Goal: Information Seeking & Learning: Learn about a topic

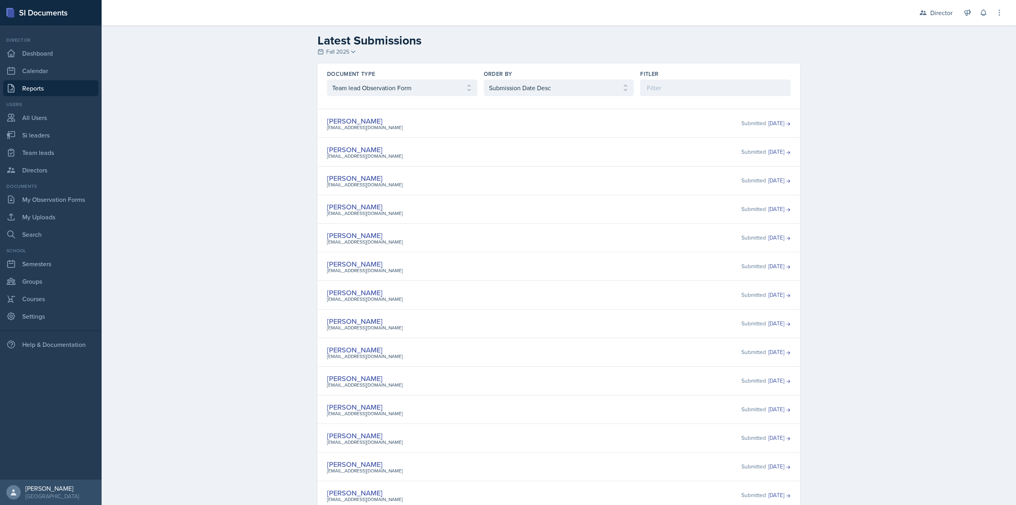
select select "3"
select select "2"
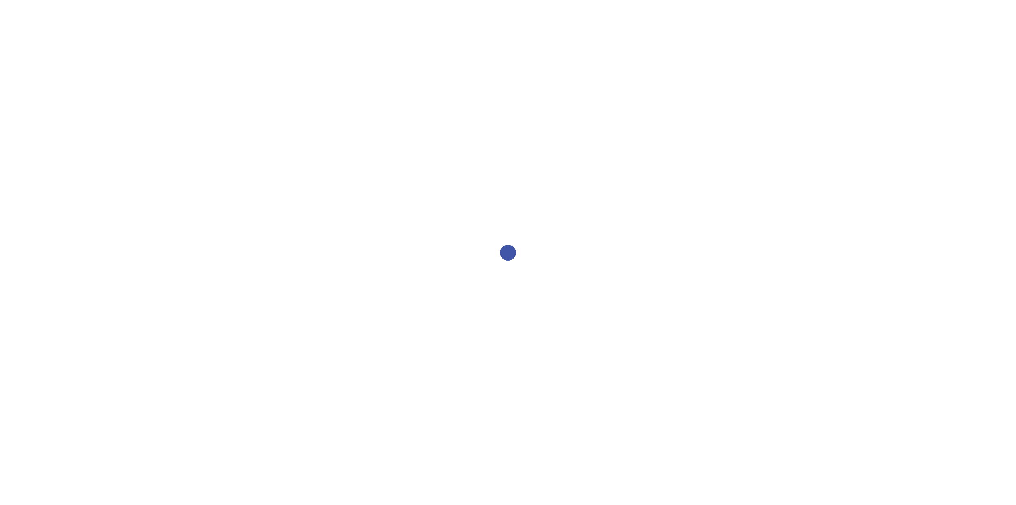
select select "1"
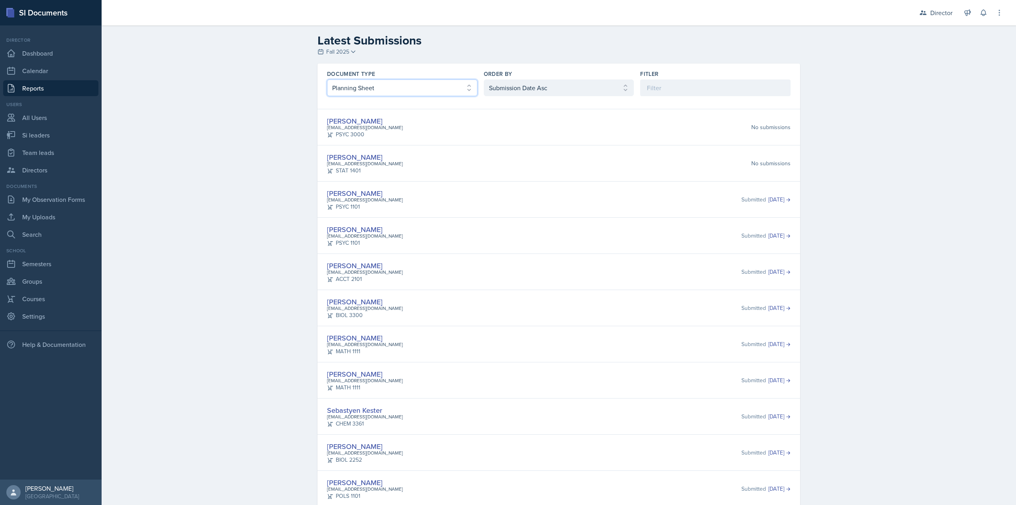
click at [406, 87] on select "Select document type Planning Sheet Peer Observation Form Team lead Observation…" at bounding box center [402, 87] width 150 height 17
select select "3"
click at [327, 79] on select "Select document type Planning Sheet Peer Observation Form Team lead Observation…" at bounding box center [402, 87] width 150 height 17
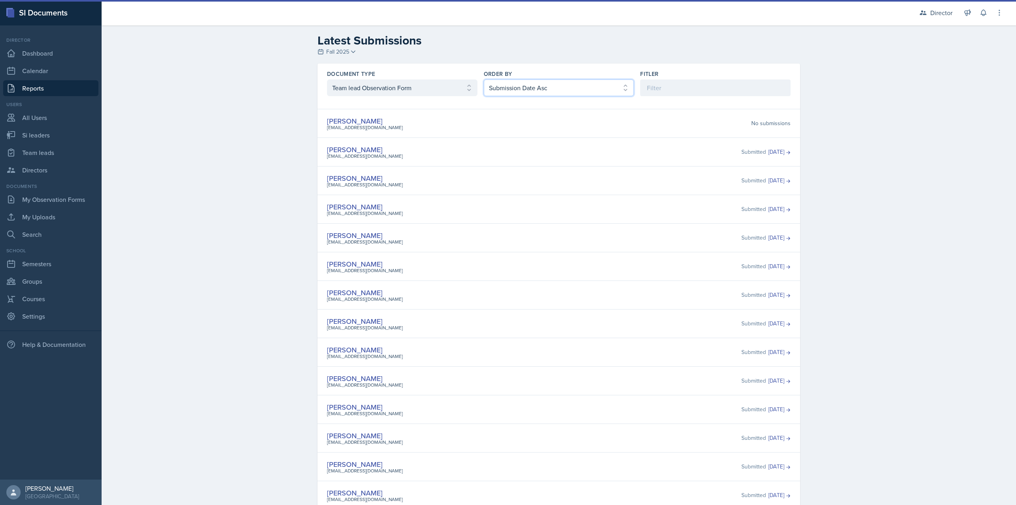
click at [520, 81] on select "Select order by Submission Date Asc Submission Date Desc User Last Name" at bounding box center [559, 87] width 150 height 17
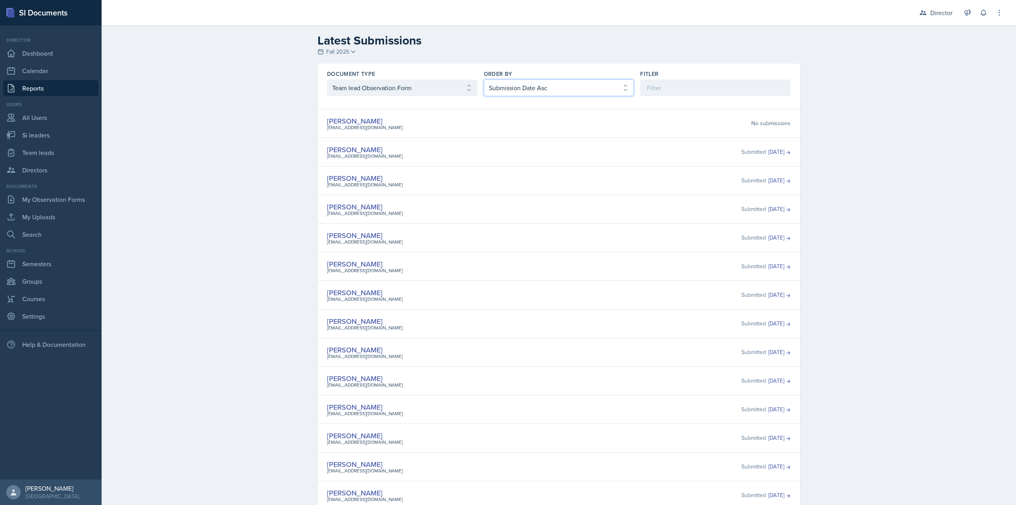
select select "2"
click at [484, 79] on select "Select order by Submission Date Asc Submission Date Desc User Last Name" at bounding box center [559, 87] width 150 height 17
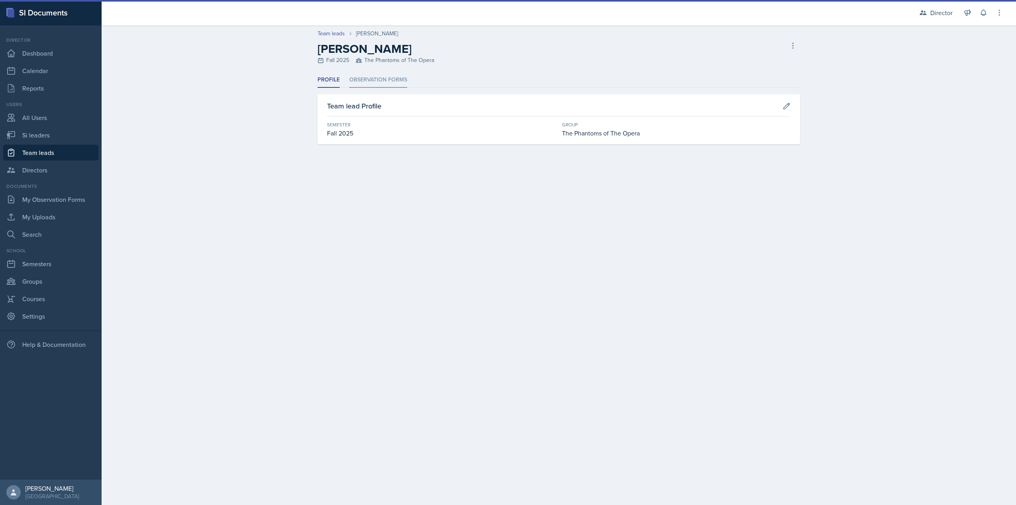
click at [364, 78] on li "Observation Forms" at bounding box center [378, 79] width 58 height 15
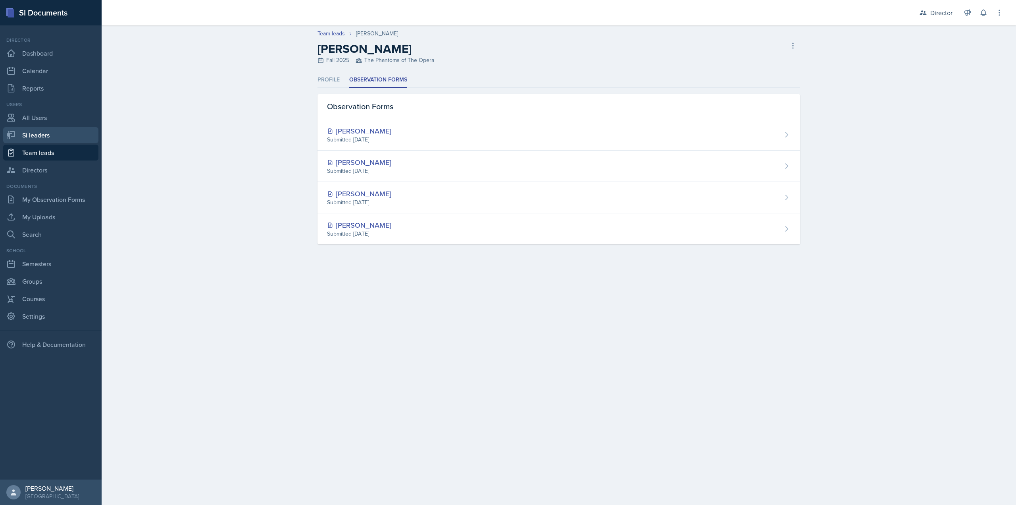
drag, startPoint x: 34, startPoint y: 142, endPoint x: 74, endPoint y: 90, distance: 65.9
click at [34, 142] on link "Si leaders" at bounding box center [50, 135] width 95 height 16
click at [45, 92] on link "Reports" at bounding box center [50, 88] width 95 height 16
select select "2bed604d-1099-4043-b1bc-2365e8740244"
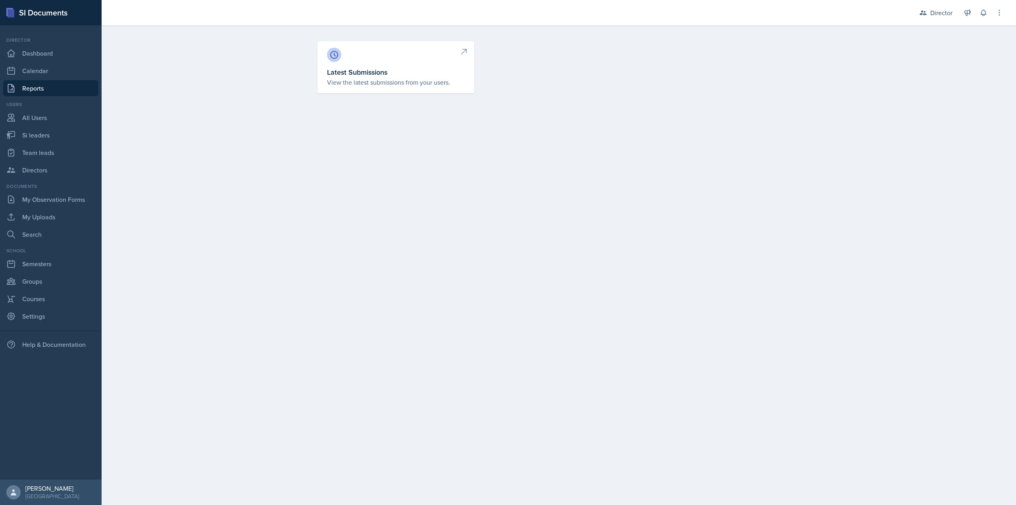
click at [389, 65] on link "Latest Submissions View the latest submissions from your users." at bounding box center [396, 67] width 157 height 52
select select "1"
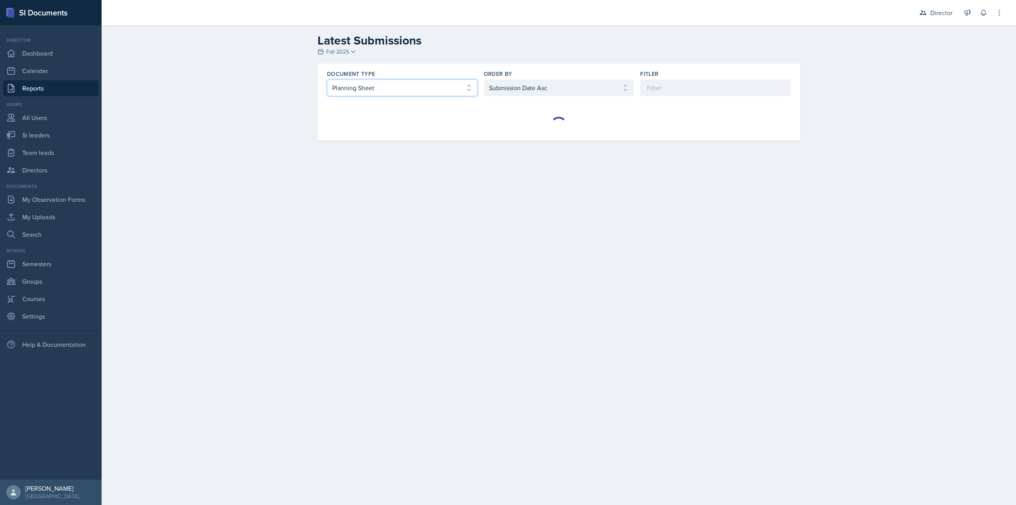
drag, startPoint x: 412, startPoint y: 85, endPoint x: 400, endPoint y: 96, distance: 15.8
click at [412, 85] on select "Select document type Planning Sheet Peer Observation Form Team lead Observation…" at bounding box center [402, 87] width 150 height 17
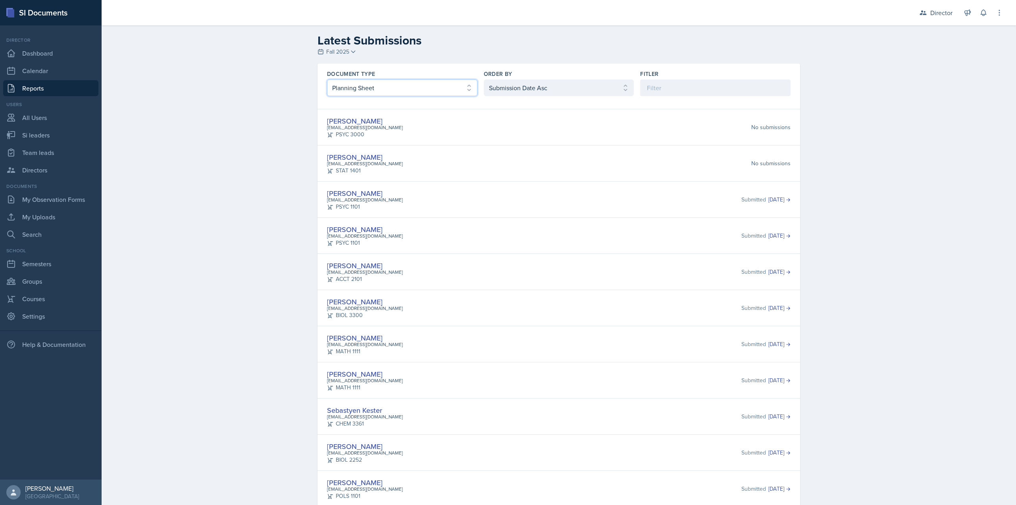
select select "2"
click at [327, 79] on select "Select document type Planning Sheet Peer Observation Form Team lead Observation…" at bounding box center [402, 87] width 150 height 17
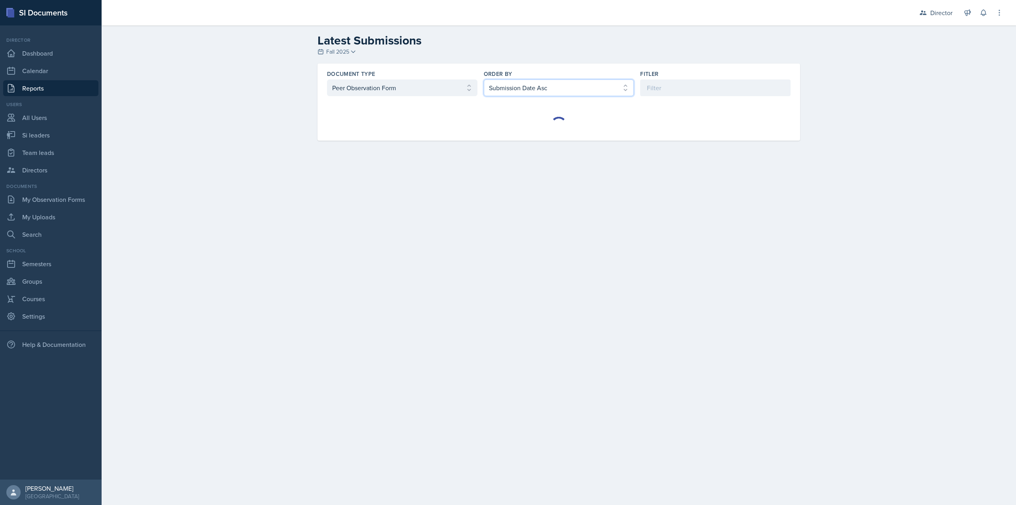
drag, startPoint x: 501, startPoint y: 86, endPoint x: 502, endPoint y: 94, distance: 7.6
click at [501, 86] on select "Select order by Submission Date Asc Submission Date Desc User Last Name" at bounding box center [559, 87] width 150 height 17
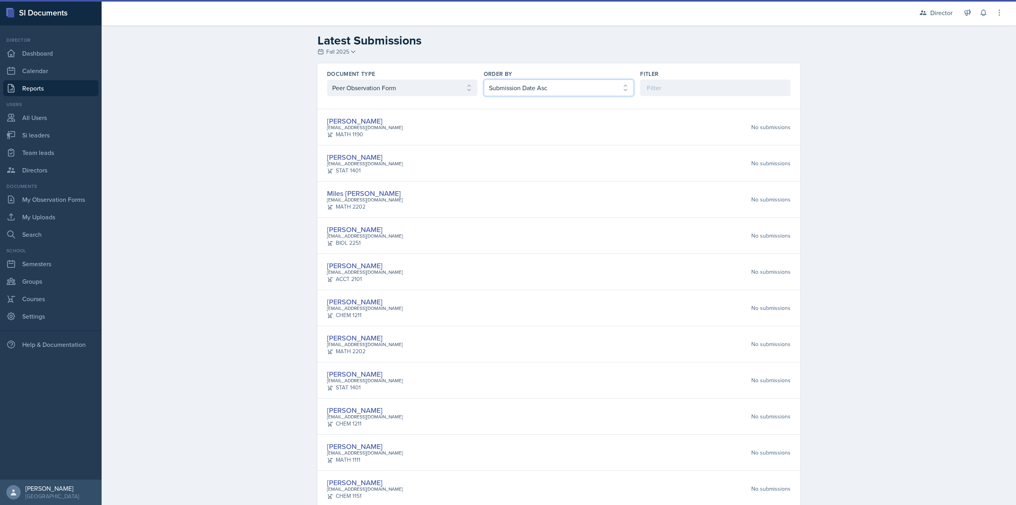
select select "2"
click at [484, 79] on select "Select order by Submission Date Asc Submission Date Desc User Last Name" at bounding box center [559, 87] width 150 height 17
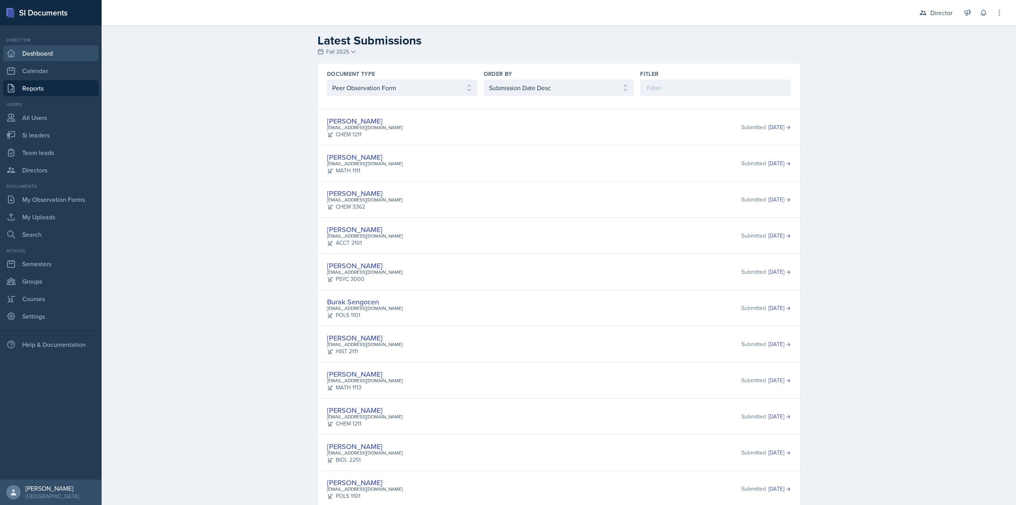
click at [36, 52] on link "Dashboard" at bounding box center [50, 53] width 95 height 16
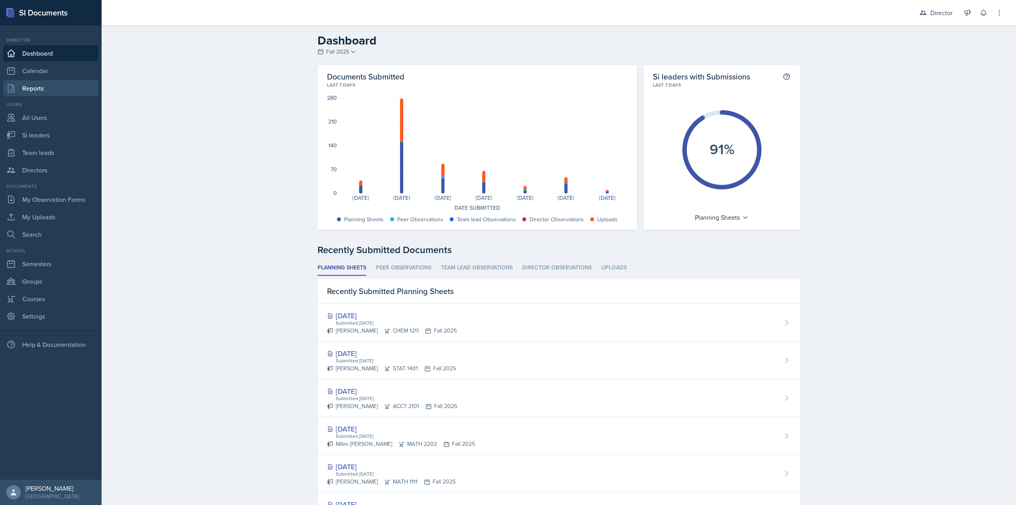
click at [61, 87] on link "Reports" at bounding box center [50, 88] width 95 height 16
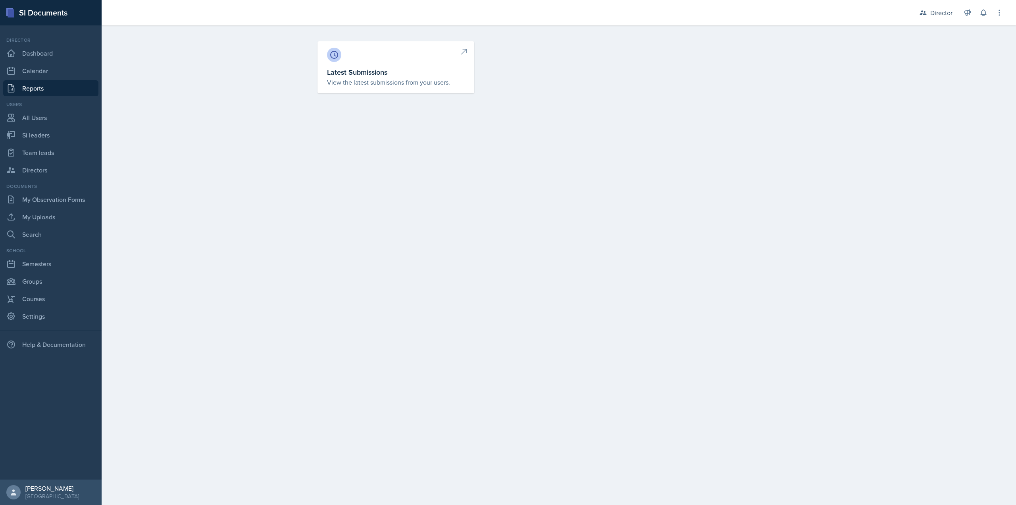
click at [370, 79] on p "View the latest submissions from your users." at bounding box center [396, 82] width 138 height 10
select select "1"
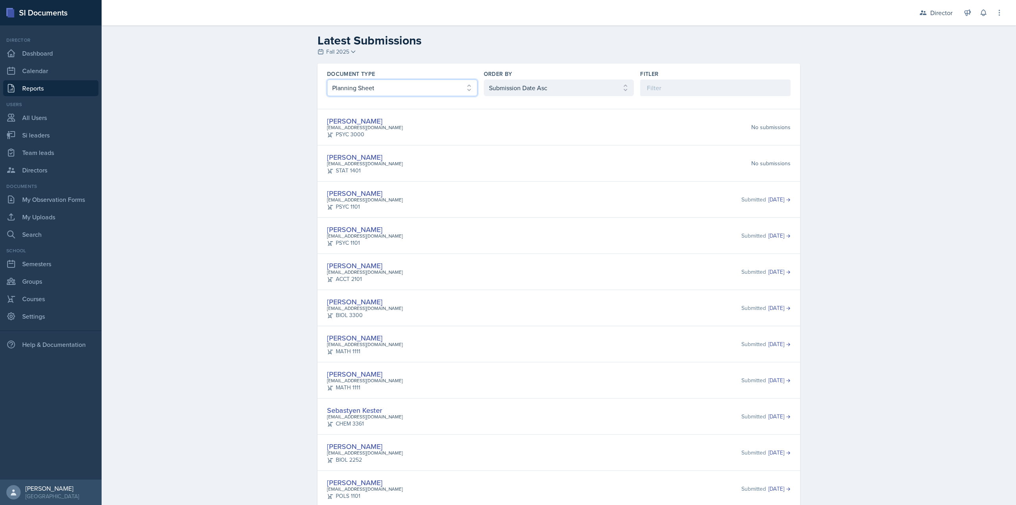
click at [435, 90] on select "Select document type Planning Sheet Peer Observation Form Team lead Observation…" at bounding box center [402, 87] width 150 height 17
click at [327, 79] on select "Select document type Planning Sheet Peer Observation Form Team lead Observation…" at bounding box center [402, 87] width 150 height 17
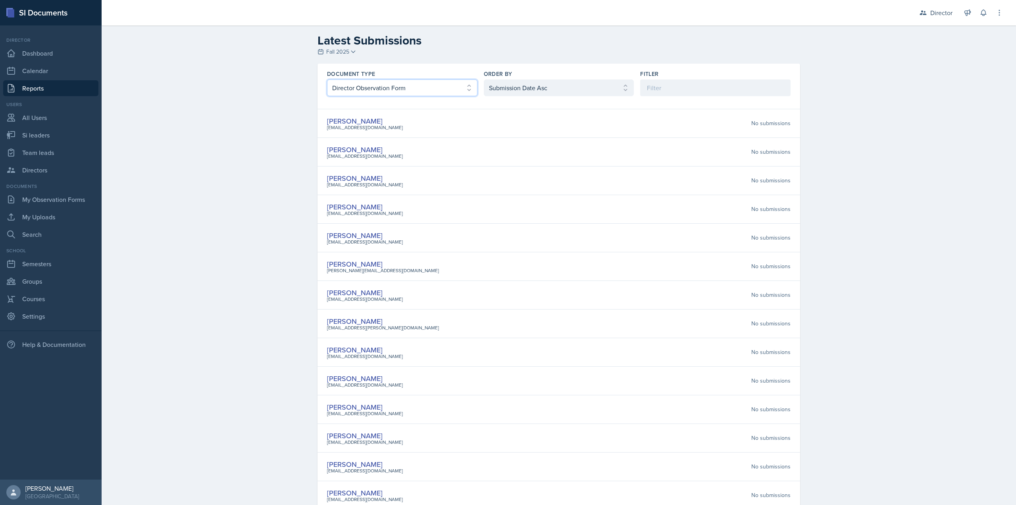
click at [429, 95] on select "Select document type Planning Sheet Peer Observation Form Team lead Observation…" at bounding box center [402, 87] width 150 height 17
select select "5"
click at [327, 79] on select "Select document type Planning Sheet Peer Observation Form Team lead Observation…" at bounding box center [402, 87] width 150 height 17
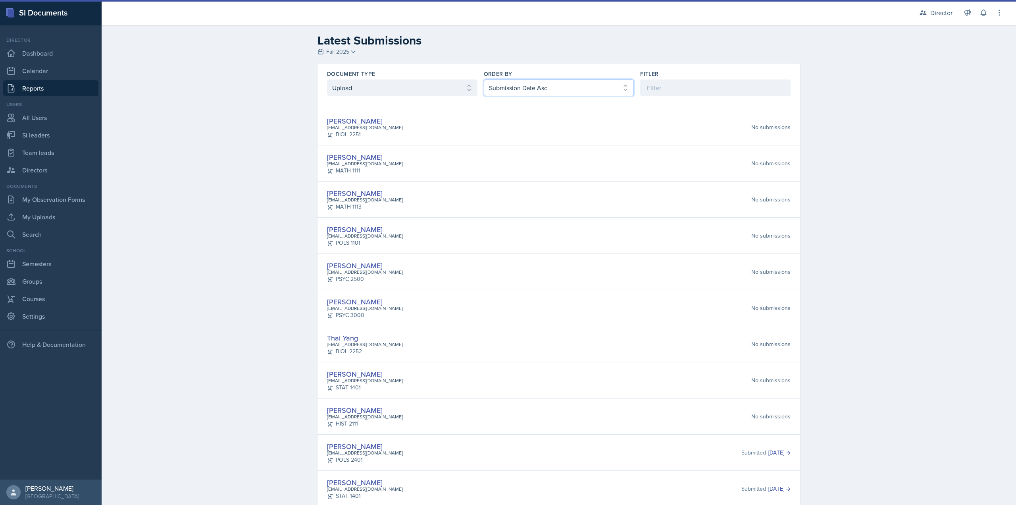
drag, startPoint x: 519, startPoint y: 89, endPoint x: 515, endPoint y: 95, distance: 6.8
click at [519, 89] on select "Select order by Submission Date Asc Submission Date Desc User Last Name" at bounding box center [559, 87] width 150 height 17
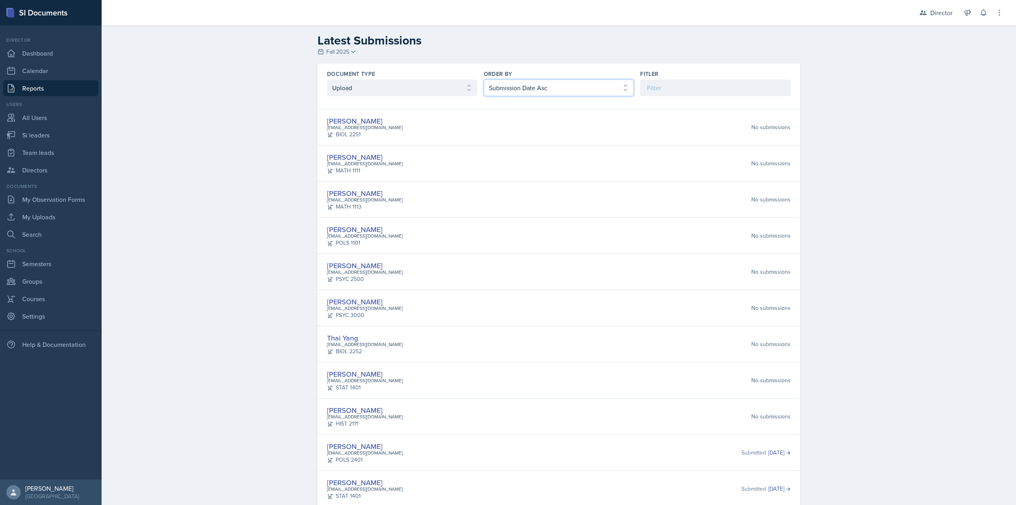
click at [484, 79] on select "Select order by Submission Date Asc Submission Date Desc User Last Name" at bounding box center [559, 87] width 150 height 17
drag, startPoint x: 511, startPoint y: 89, endPoint x: 511, endPoint y: 95, distance: 5.6
click at [511, 89] on select "Select order by Submission Date Asc Submission Date Desc User Last Name" at bounding box center [559, 87] width 150 height 17
select select "1"
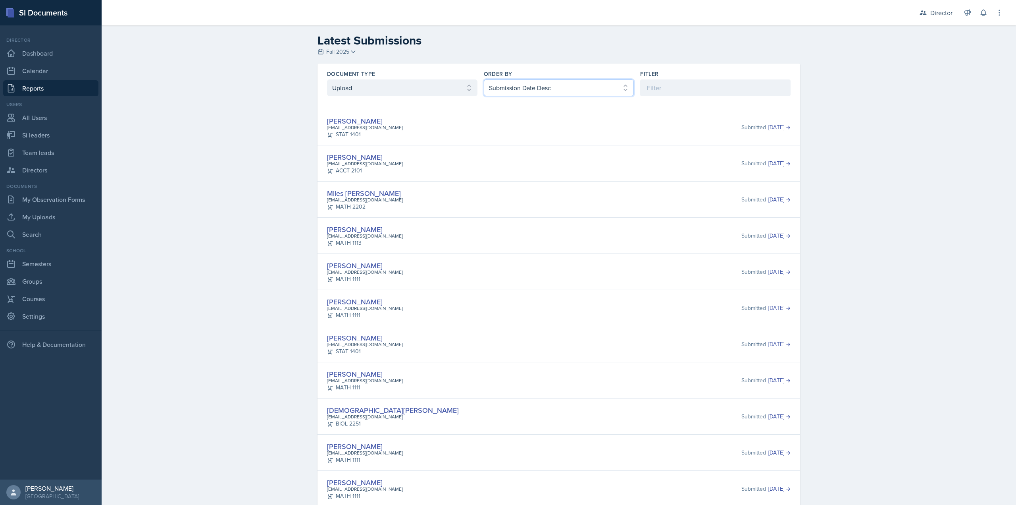
click at [484, 79] on select "Select order by Submission Date Asc Submission Date Desc User Last Name" at bounding box center [559, 87] width 150 height 17
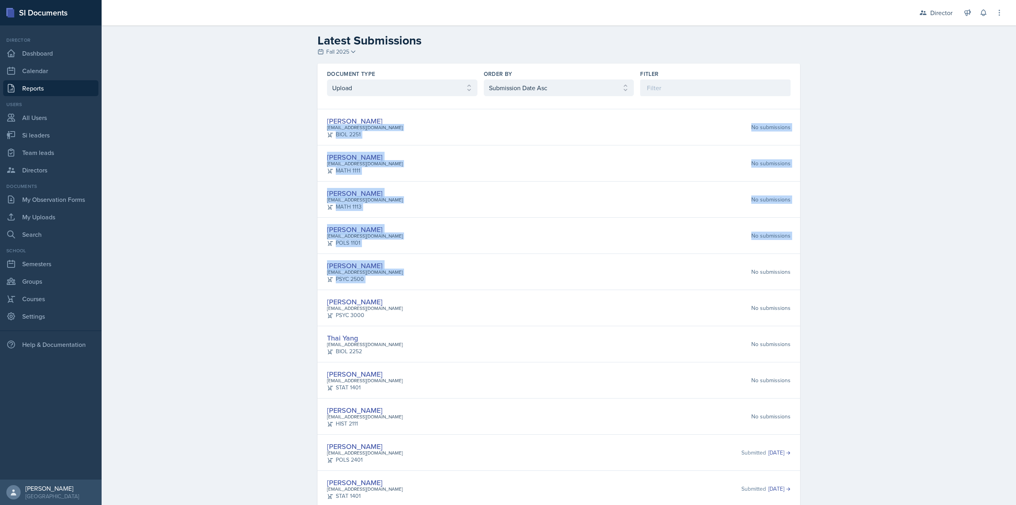
drag, startPoint x: 398, startPoint y: 126, endPoint x: 620, endPoint y: 307, distance: 287.0
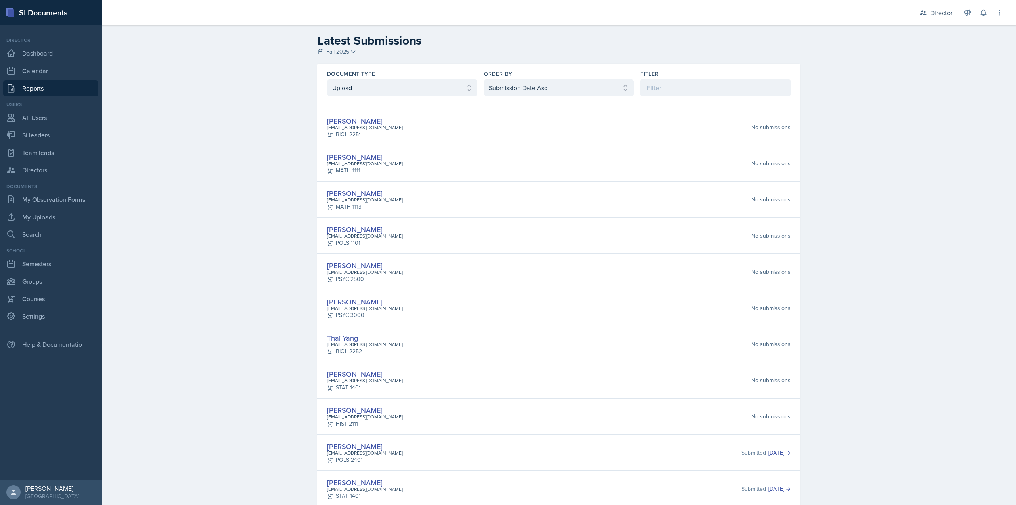
click at [620, 307] on div "Maci DeMott mdemott1@students.kennesaw.edu PSYC 3000 No submissions" at bounding box center [559, 307] width 464 height 23
click at [32, 124] on link "All Users" at bounding box center [50, 118] width 95 height 16
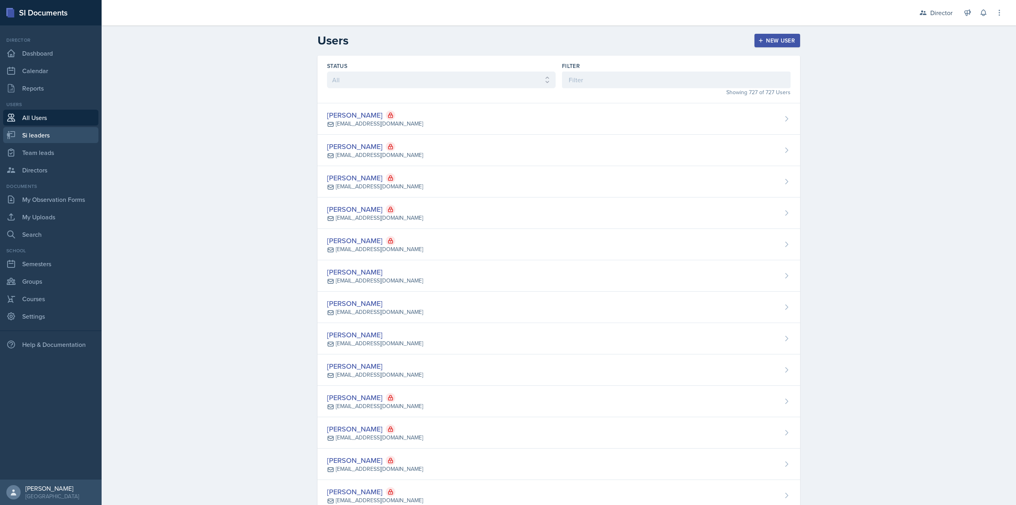
click at [31, 133] on link "Si leaders" at bounding box center [50, 135] width 95 height 16
select select "2bed604d-1099-4043-b1bc-2365e8740244"
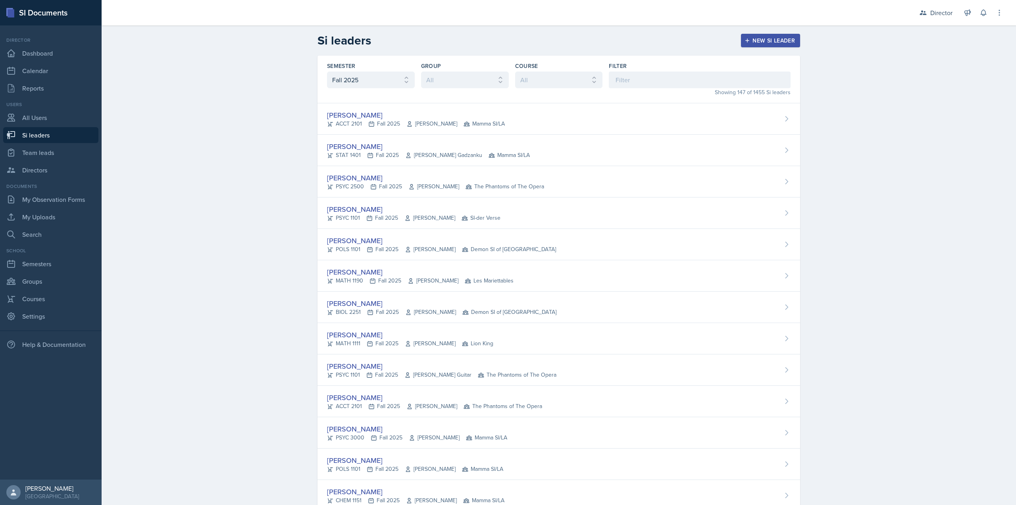
select select "2bed604d-1099-4043-b1bc-2365e8740244"
drag, startPoint x: 48, startPoint y: 87, endPoint x: 60, endPoint y: 87, distance: 11.9
click at [48, 87] on link "Reports" at bounding box center [50, 88] width 95 height 16
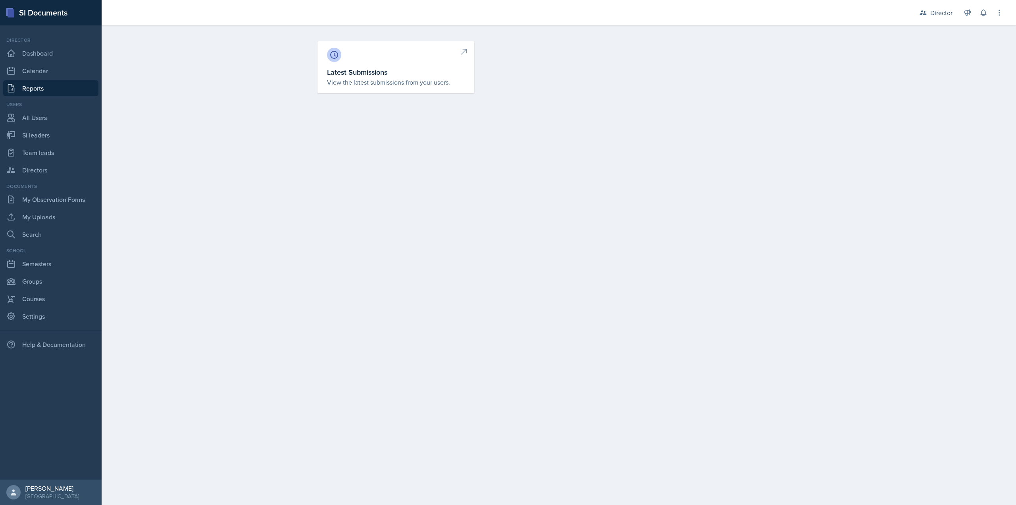
click at [413, 99] on div "Latest Submissions View the latest submissions from your users." at bounding box center [559, 76] width 508 height 71
click at [409, 87] on p "View the latest submissions from your users." at bounding box center [396, 82] width 138 height 10
select select "1"
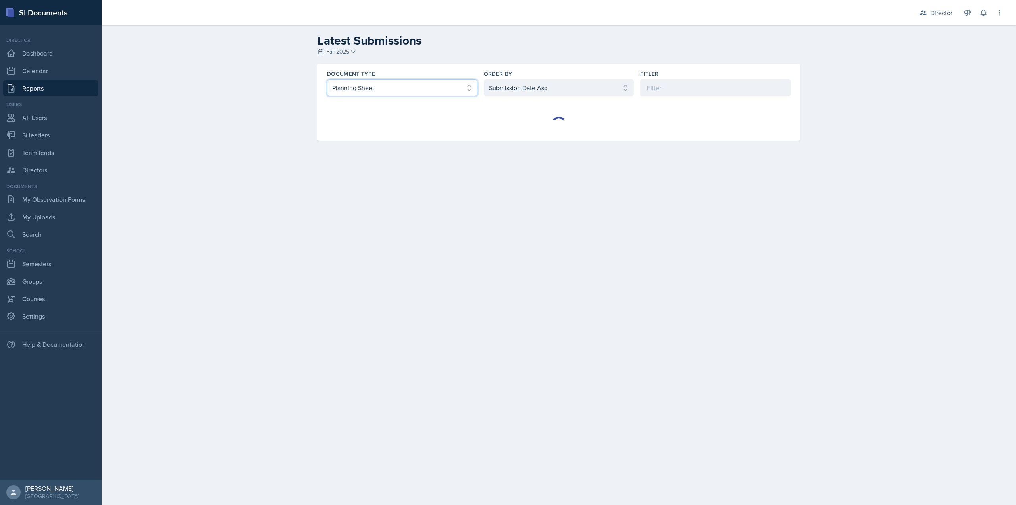
click at [387, 84] on select "Select document type Planning Sheet Peer Observation Form Team lead Observation…" at bounding box center [402, 87] width 150 height 17
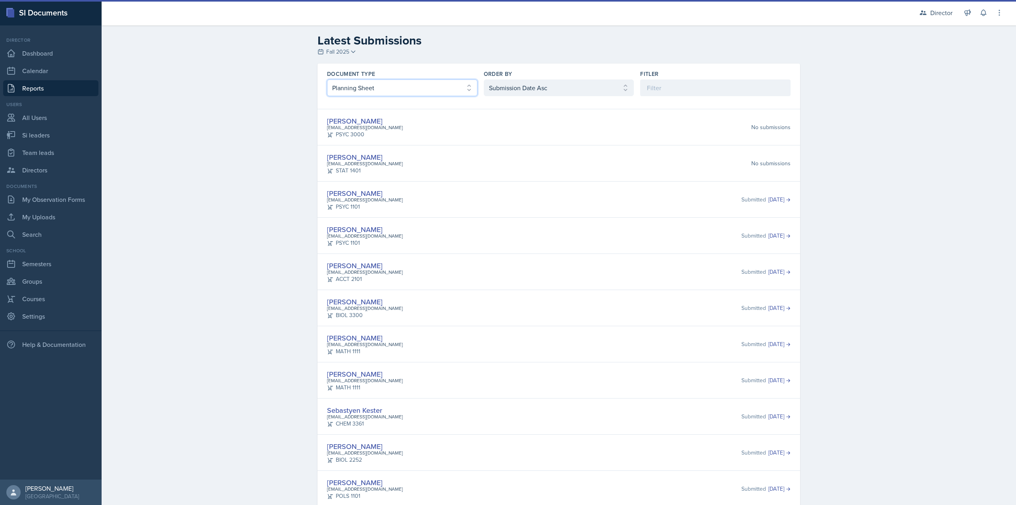
select select "2"
click at [327, 79] on select "Select document type Planning Sheet Peer Observation Form Team lead Observation…" at bounding box center [402, 87] width 150 height 17
click at [494, 91] on select "Select order by Submission Date Asc Submission Date Desc User Last Name" at bounding box center [559, 87] width 150 height 17
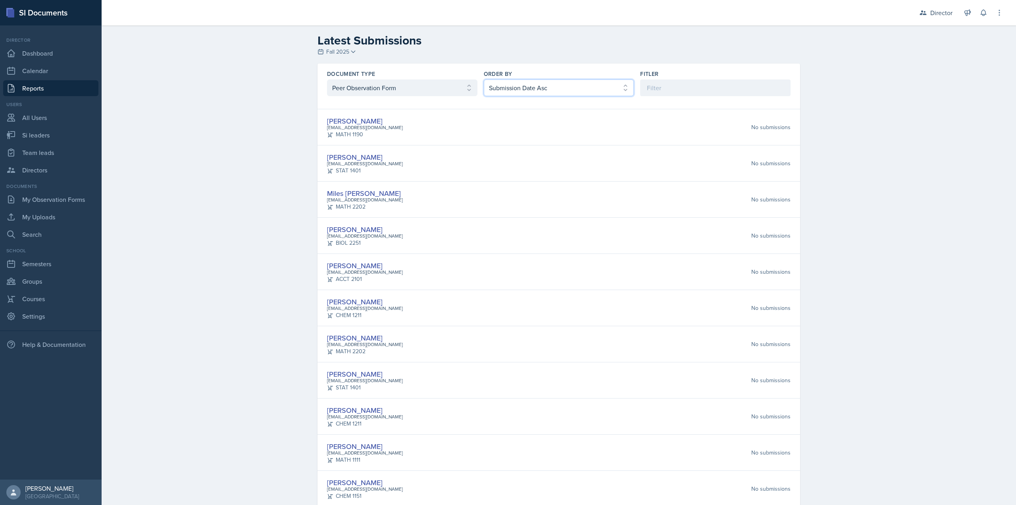
select select "2"
click at [484, 79] on select "Select order by Submission Date Asc Submission Date Desc User Last Name" at bounding box center [559, 87] width 150 height 17
drag, startPoint x: 442, startPoint y: 92, endPoint x: 439, endPoint y: 95, distance: 4.2
click at [442, 92] on select "Select document type Planning Sheet Peer Observation Form Team lead Observation…" at bounding box center [402, 87] width 150 height 17
select select "3"
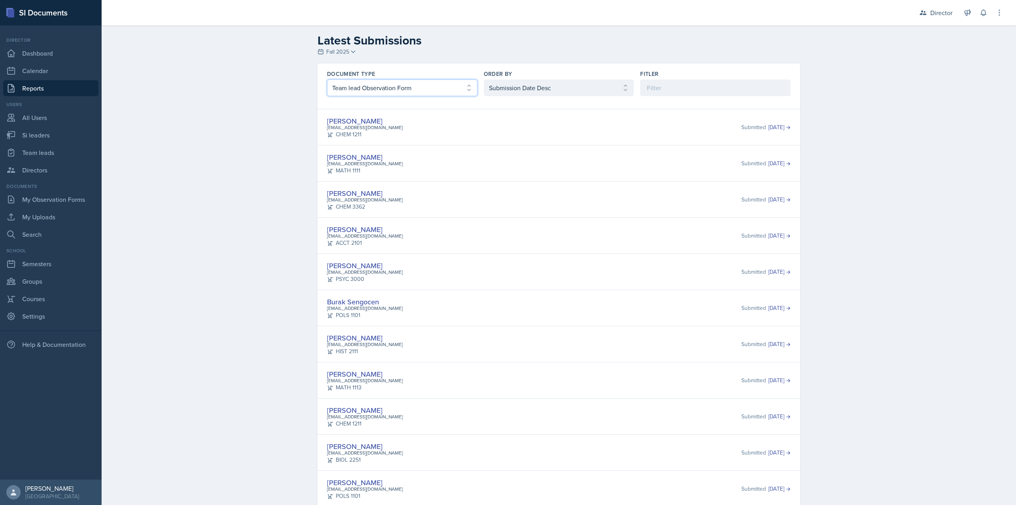
click at [327, 79] on select "Select document type Planning Sheet Peer Observation Form Team lead Observation…" at bounding box center [402, 87] width 150 height 17
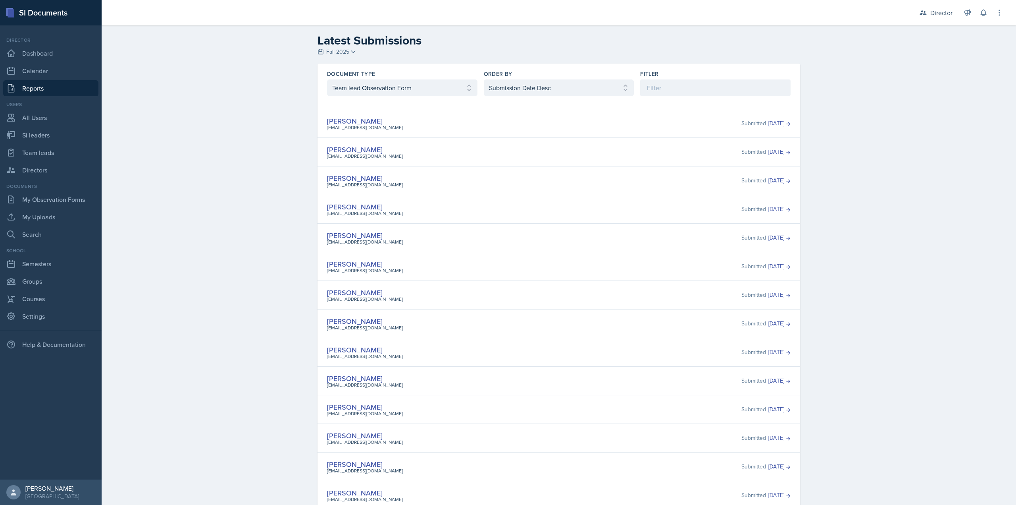
click at [443, 131] on div "[PERSON_NAME] [EMAIL_ADDRESS][DOMAIN_NAME] Submitted [DATE]" at bounding box center [559, 123] width 483 height 29
click at [96, 41] on div "Director" at bounding box center [50, 40] width 95 height 7
click at [82, 48] on link "Dashboard" at bounding box center [50, 53] width 95 height 16
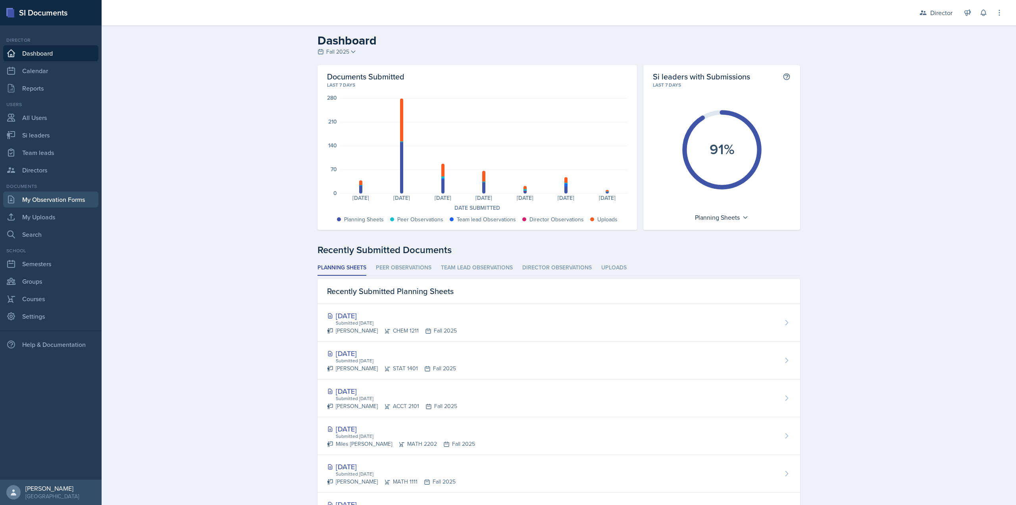
click at [48, 202] on link "My Observation Forms" at bounding box center [50, 199] width 95 height 16
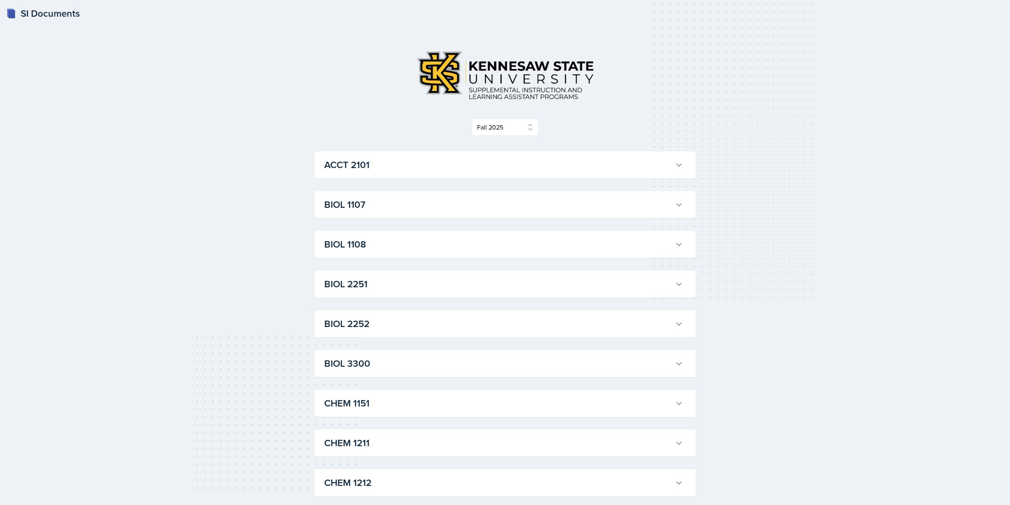
select select "2bed604d-1099-4043-b1bc-2365e8740244"
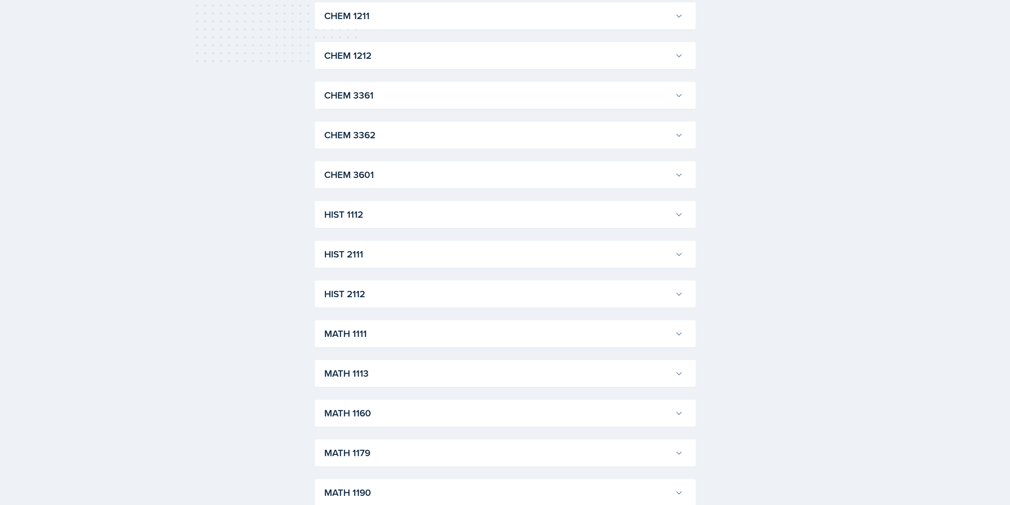
scroll to position [635, 0]
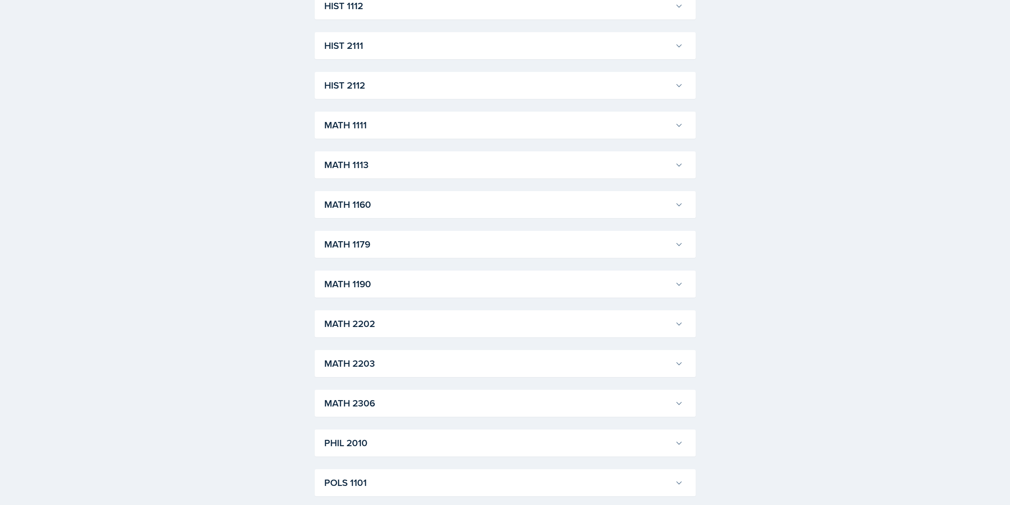
click at [365, 168] on h3 "MATH 1113" at bounding box center [498, 165] width 348 height 14
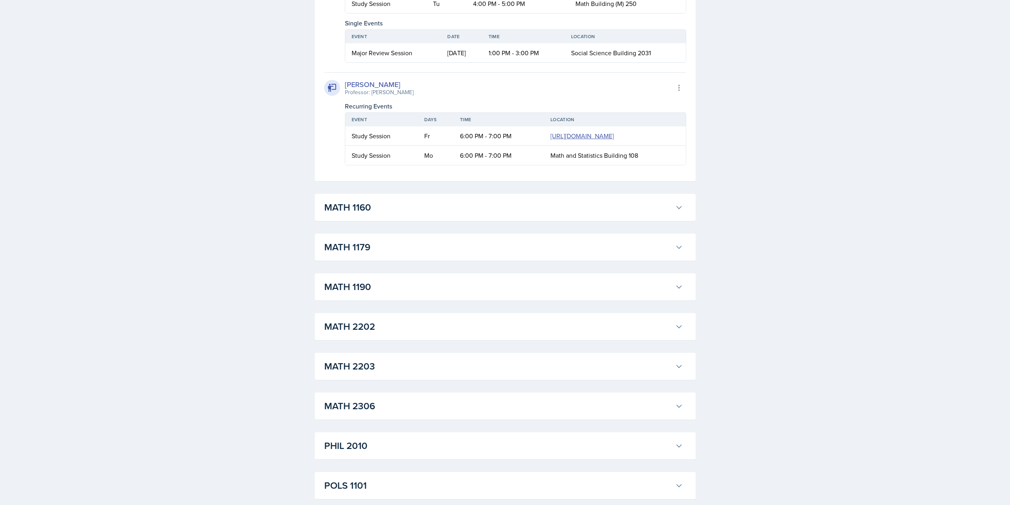
scroll to position [1747, 0]
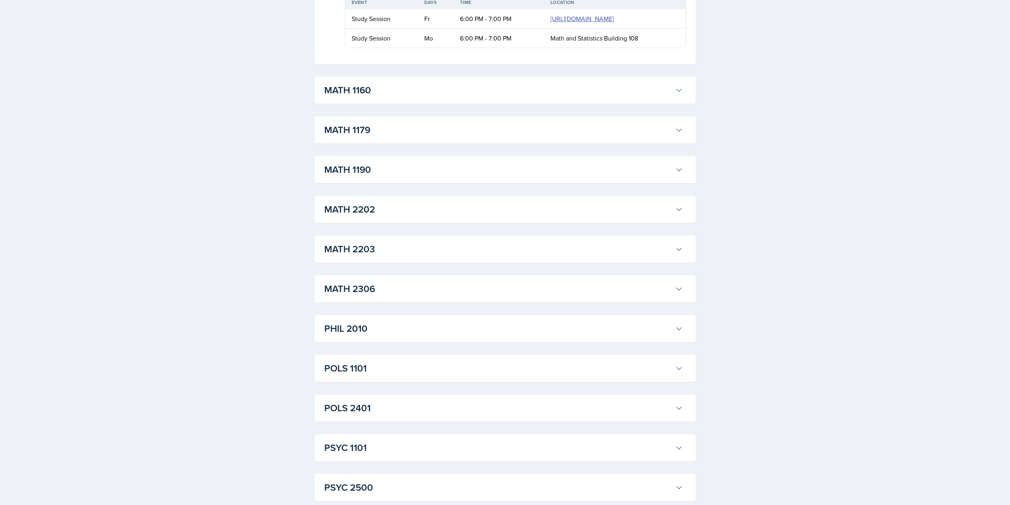
click at [385, 183] on div "MATH 1190 Kris Prasad Professor: Jon Noring Export to Google Calendar Recurring…" at bounding box center [505, 169] width 381 height 27
click at [385, 177] on h3 "MATH 1190" at bounding box center [498, 169] width 348 height 14
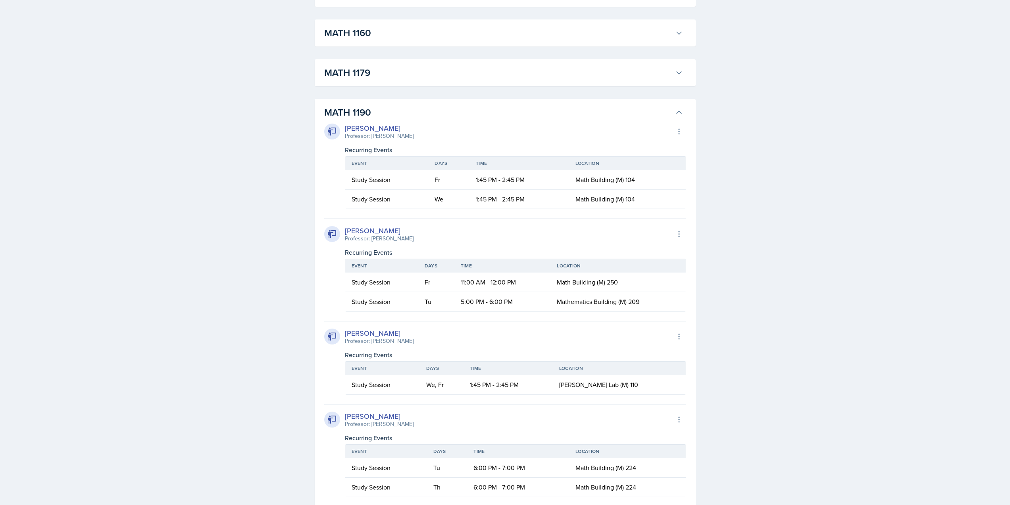
scroll to position [1667, 0]
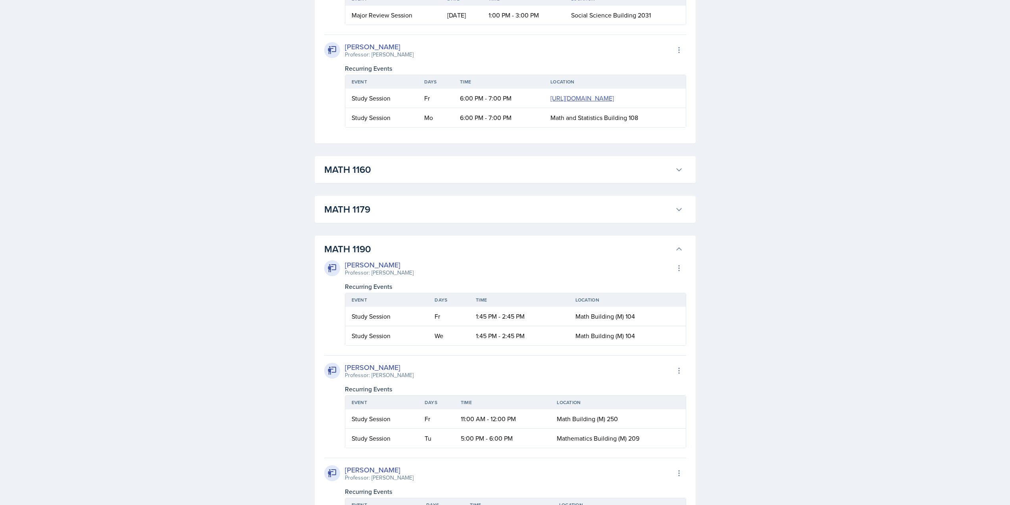
click at [355, 258] on button "MATH 1190" at bounding box center [504, 248] width 362 height 17
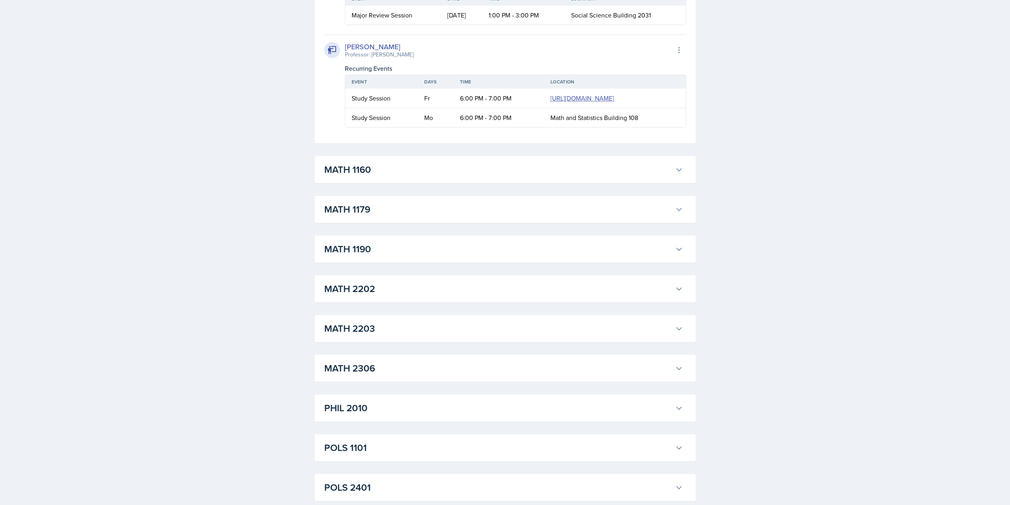
scroll to position [1976, 0]
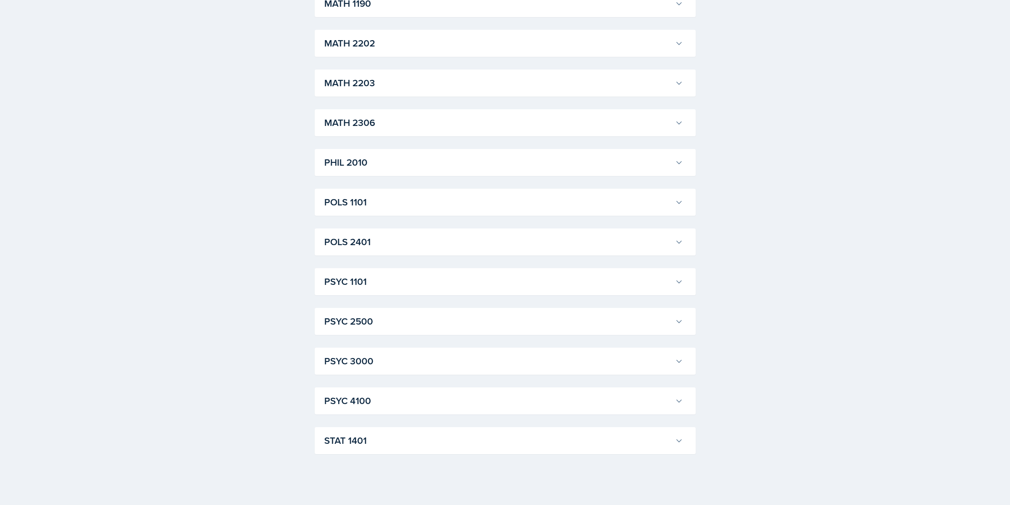
click at [371, 209] on h3 "POLS 1101" at bounding box center [498, 202] width 348 height 14
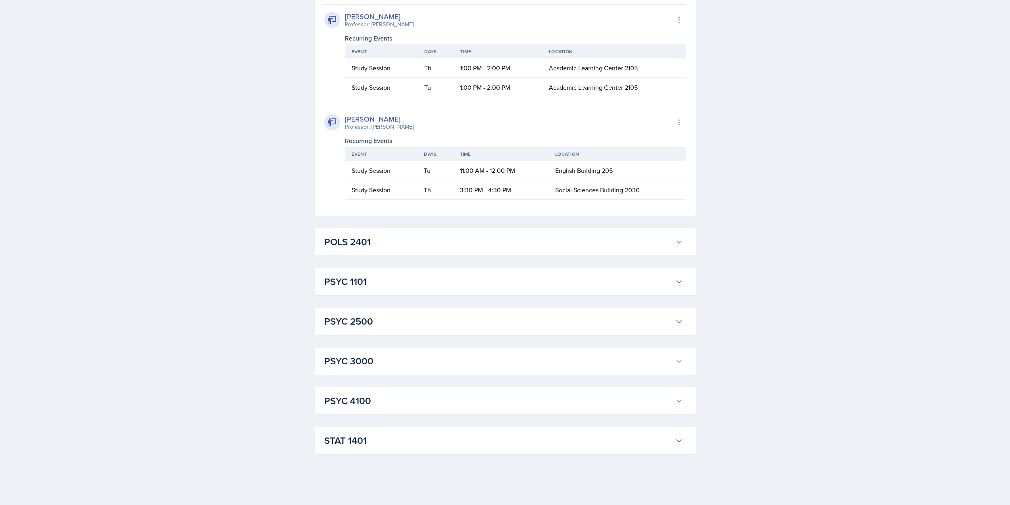
scroll to position [2918, 0]
drag, startPoint x: 355, startPoint y: 430, endPoint x: 355, endPoint y: 434, distance: 4.0
click at [355, 430] on div "STAT 1401 Aissa Sylla Professor: Prativa Basnet Export to Google Calendar Recur…" at bounding box center [505, 440] width 381 height 27
click at [356, 434] on h3 "STAT 1401" at bounding box center [498, 440] width 348 height 14
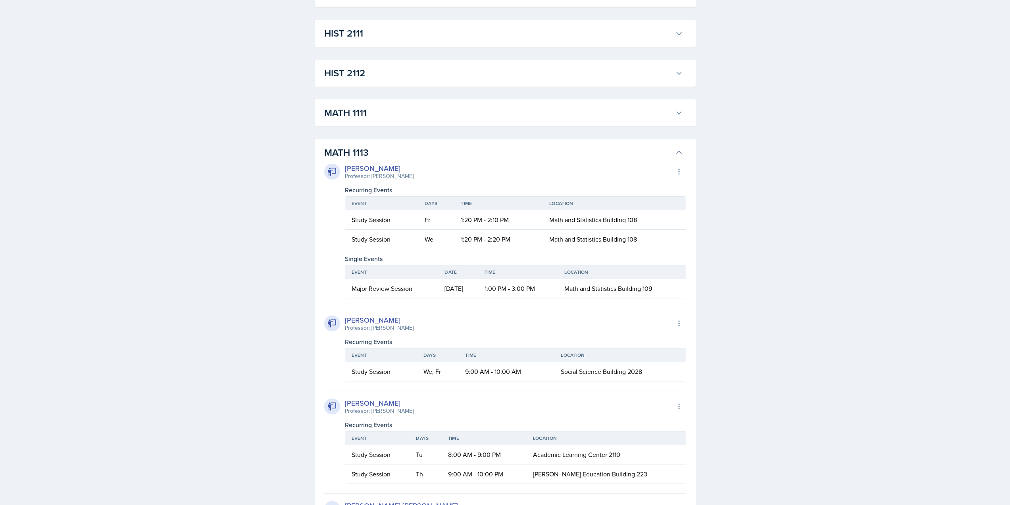
scroll to position [387, 0]
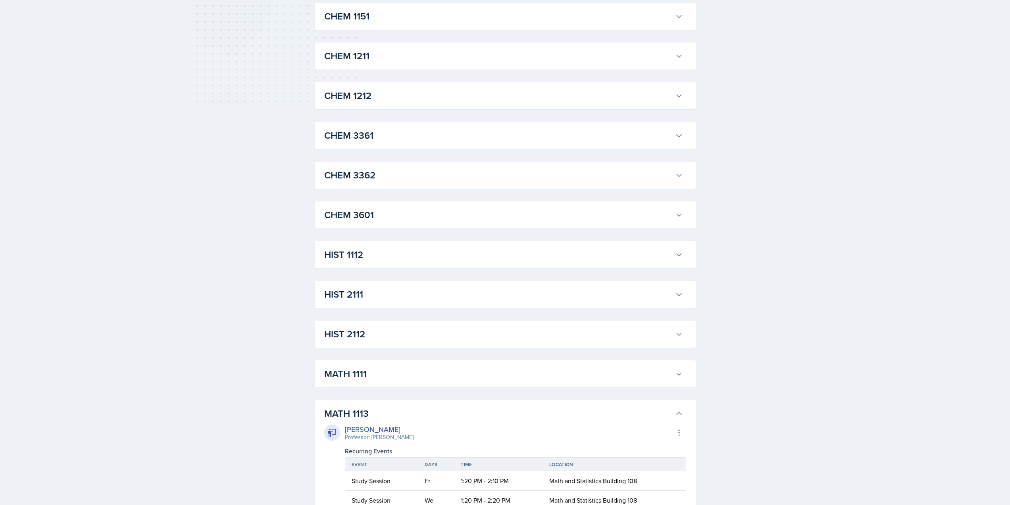
drag, startPoint x: 326, startPoint y: 291, endPoint x: 329, endPoint y: 298, distance: 8.0
click at [326, 292] on h3 "HIST 2111" at bounding box center [498, 294] width 348 height 14
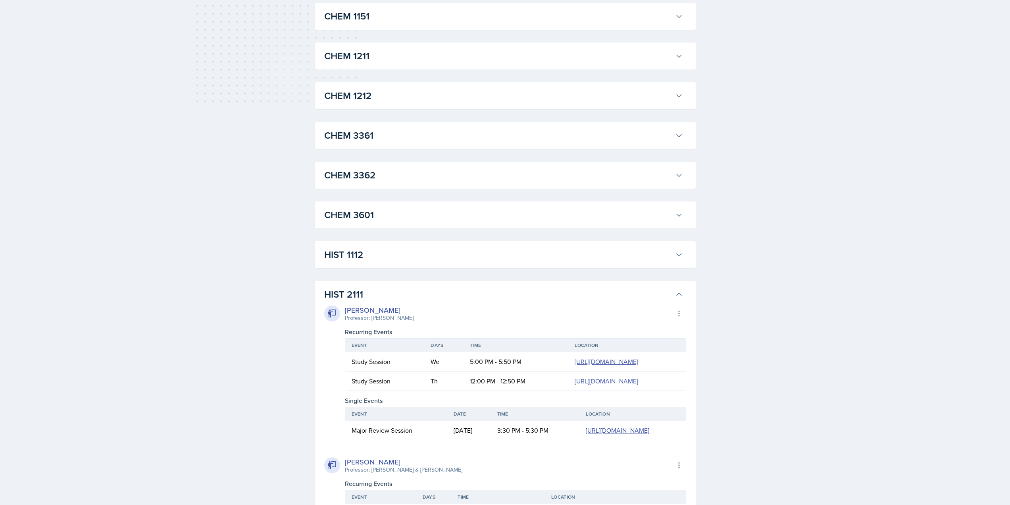
click at [359, 293] on h3 "HIST 2111" at bounding box center [498, 294] width 348 height 14
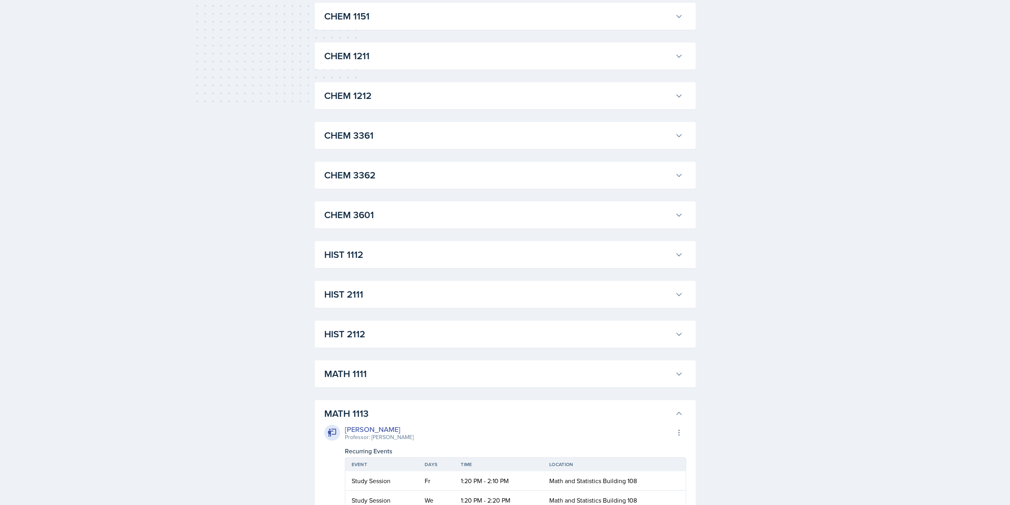
click at [343, 341] on h3 "HIST 2112" at bounding box center [498, 334] width 348 height 14
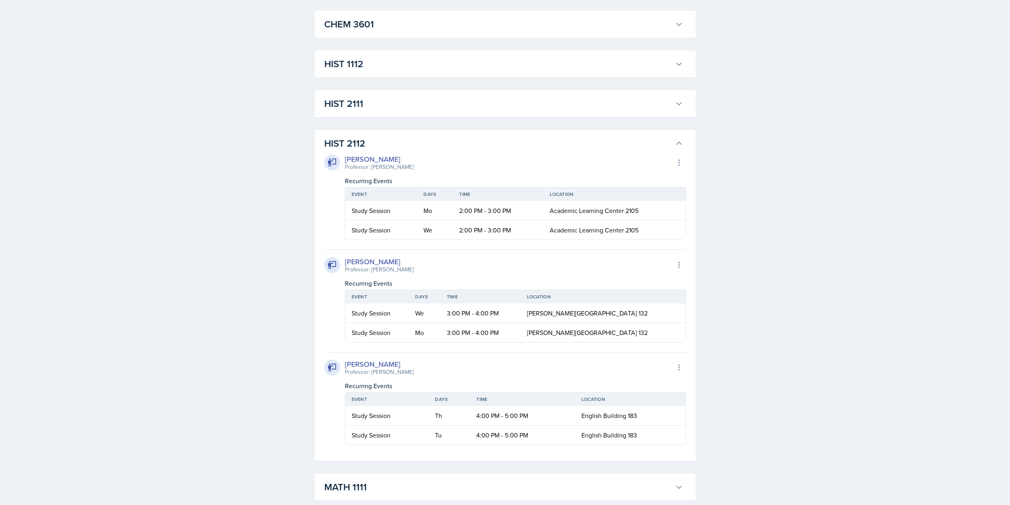
scroll to position [625, 0]
